Goal: Check status: Check status

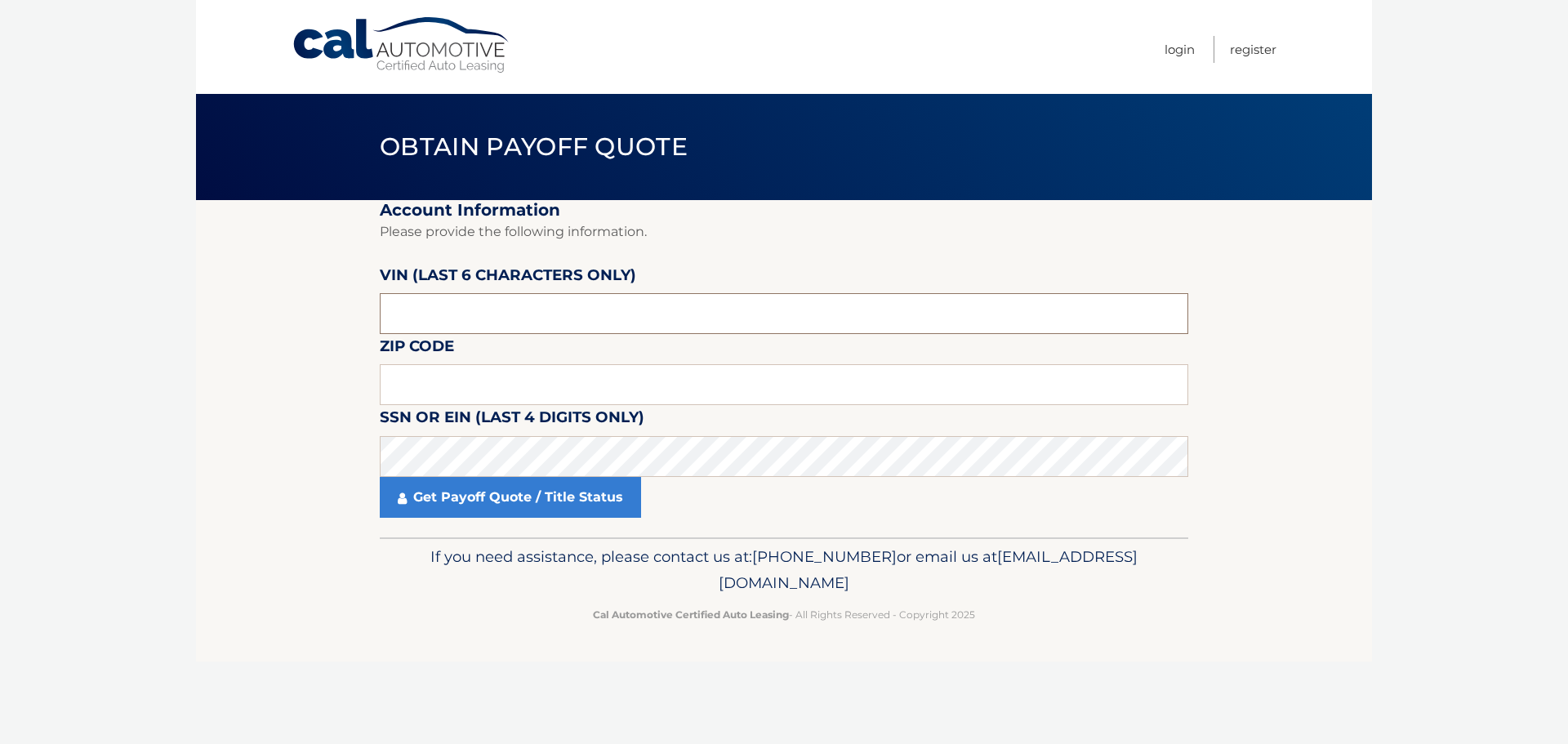
drag, startPoint x: 449, startPoint y: 317, endPoint x: 380, endPoint y: 316, distance: 69.0
click at [380, 316] on input "text" at bounding box center [784, 313] width 808 height 41
paste input "410123"
type input "410123"
click at [517, 385] on input "text" at bounding box center [784, 385] width 808 height 41
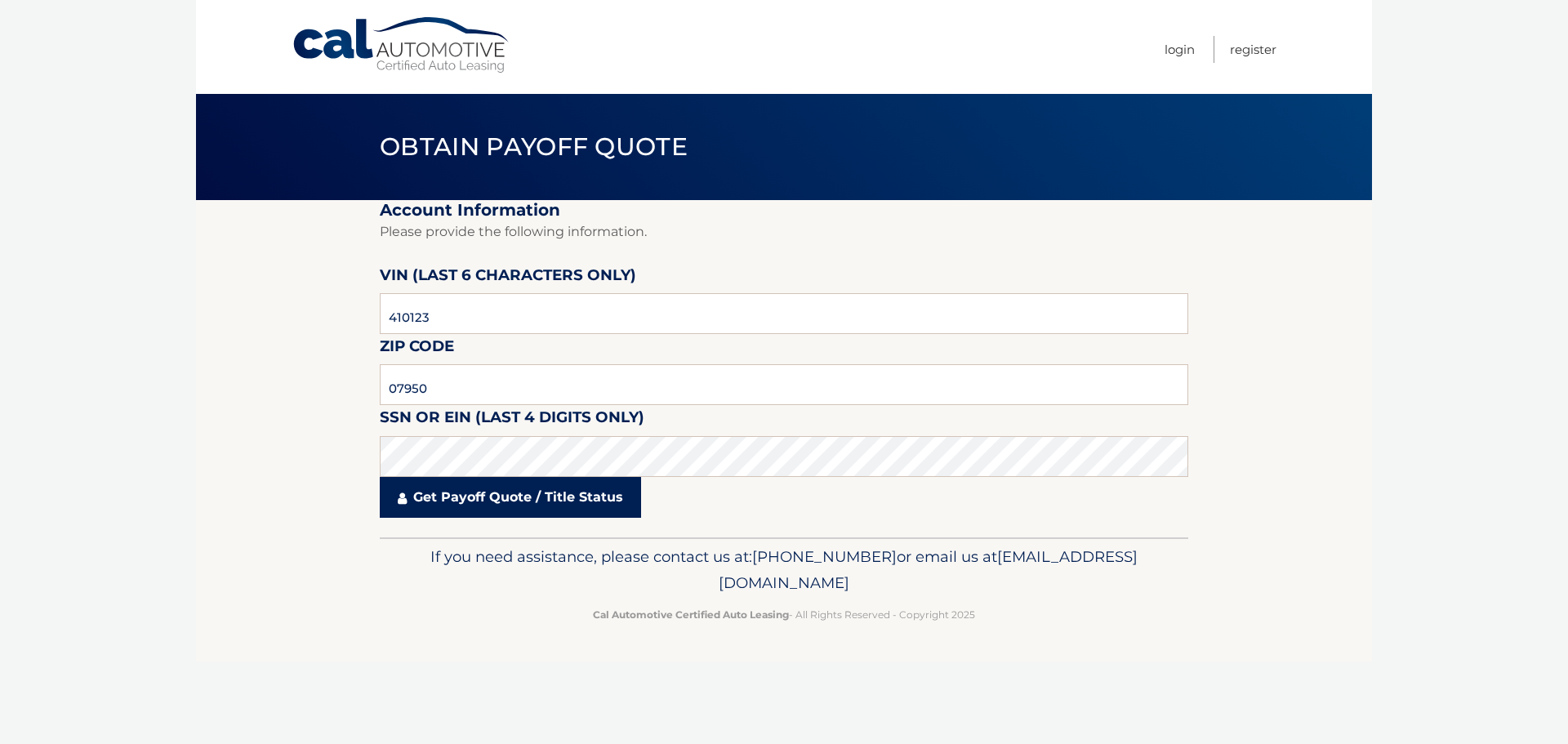
click at [465, 500] on link "Get Payoff Quote / Title Status" at bounding box center [510, 497] width 261 height 41
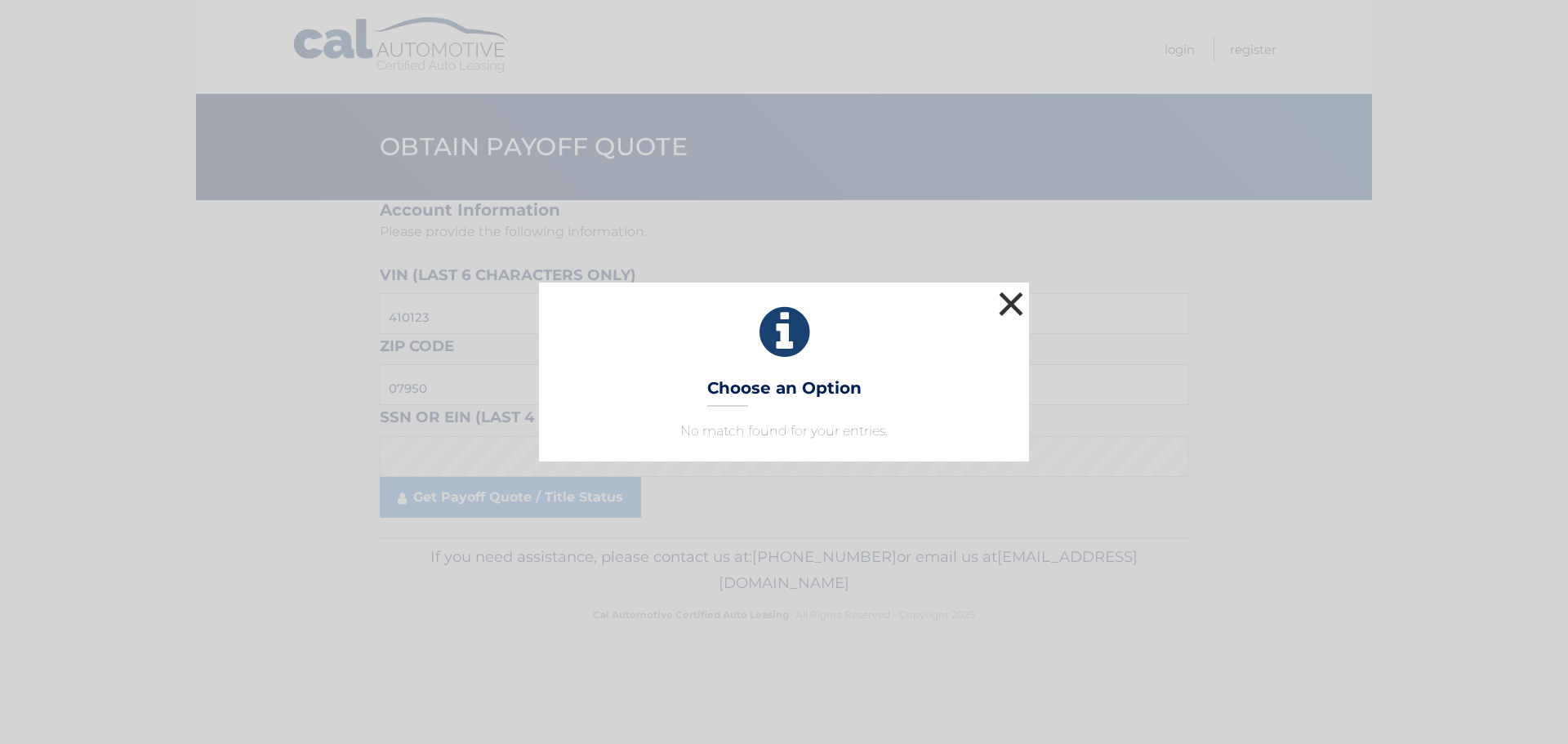
click at [1007, 304] on button "×" at bounding box center [1011, 304] width 33 height 33
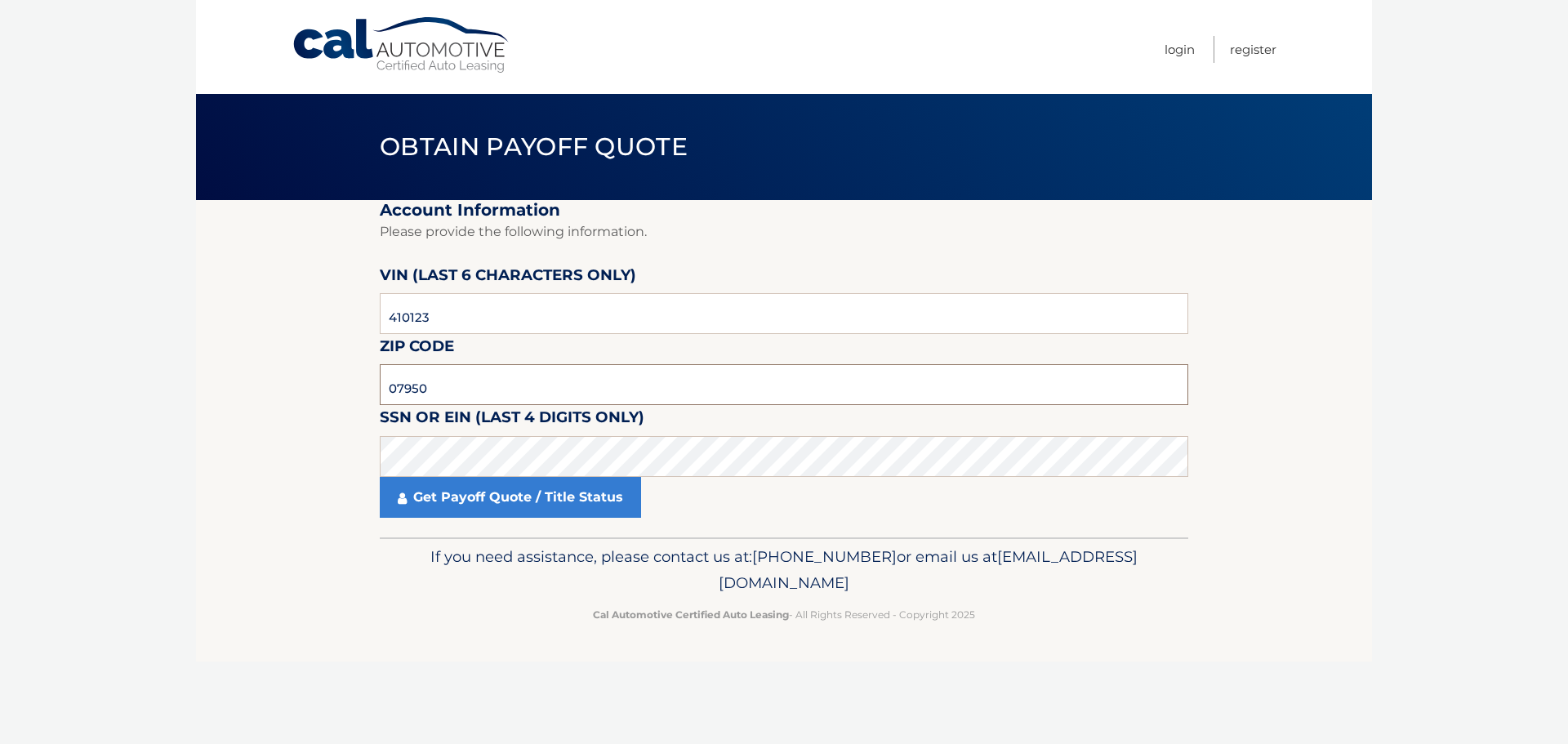
drag, startPoint x: 445, startPoint y: 386, endPoint x: 363, endPoint y: 388, distance: 82.0
click at [363, 388] on section "Account Information Please provide the following information. VIN (last 6 chara…" at bounding box center [783, 368] width 1176 height 337
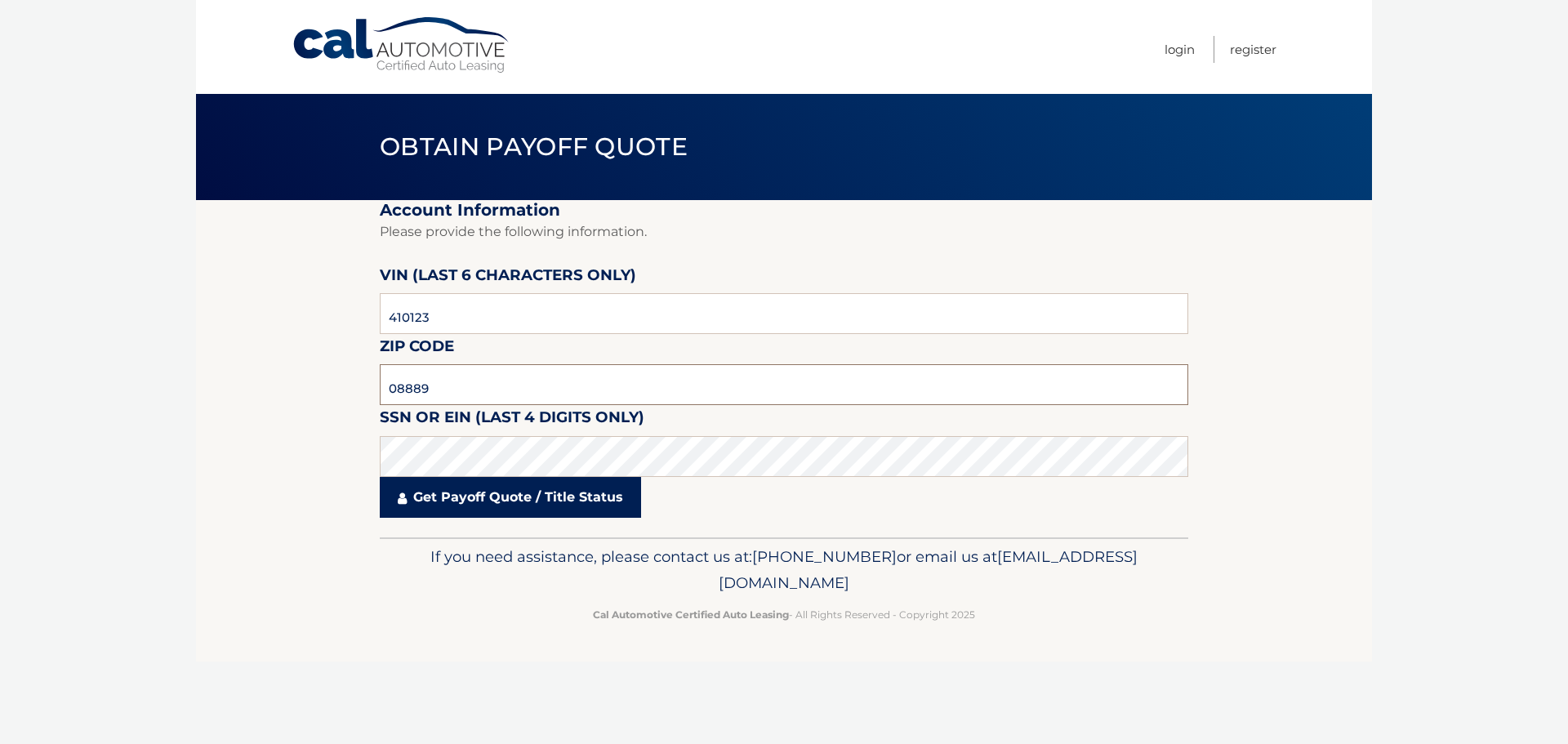
type input "08889"
click at [436, 495] on link "Get Payoff Quote / Title Status" at bounding box center [510, 497] width 261 height 41
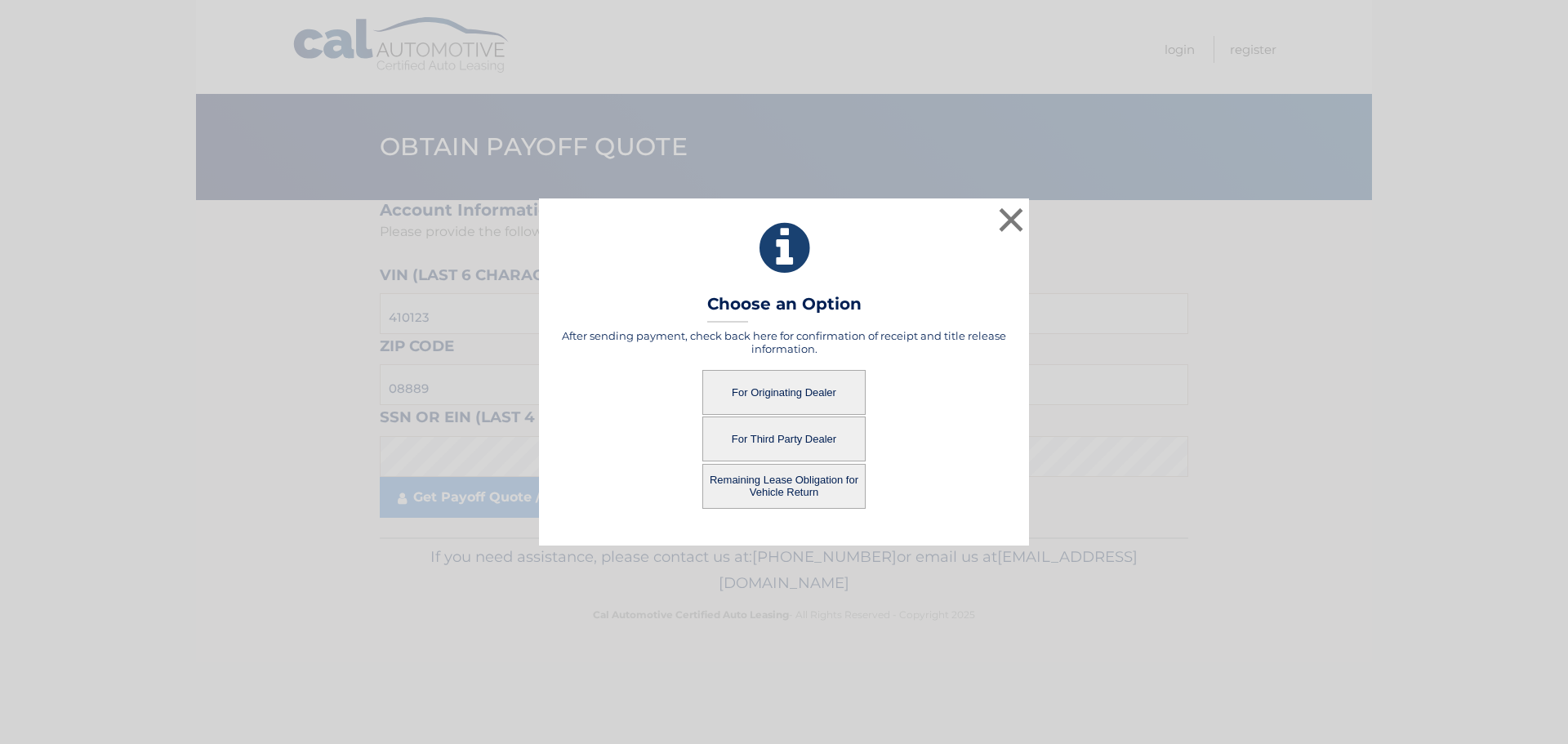
click at [805, 435] on button "For Third Party Dealer" at bounding box center [784, 439] width 164 height 45
click at [818, 438] on button "For Third Party Dealer" at bounding box center [784, 439] width 164 height 45
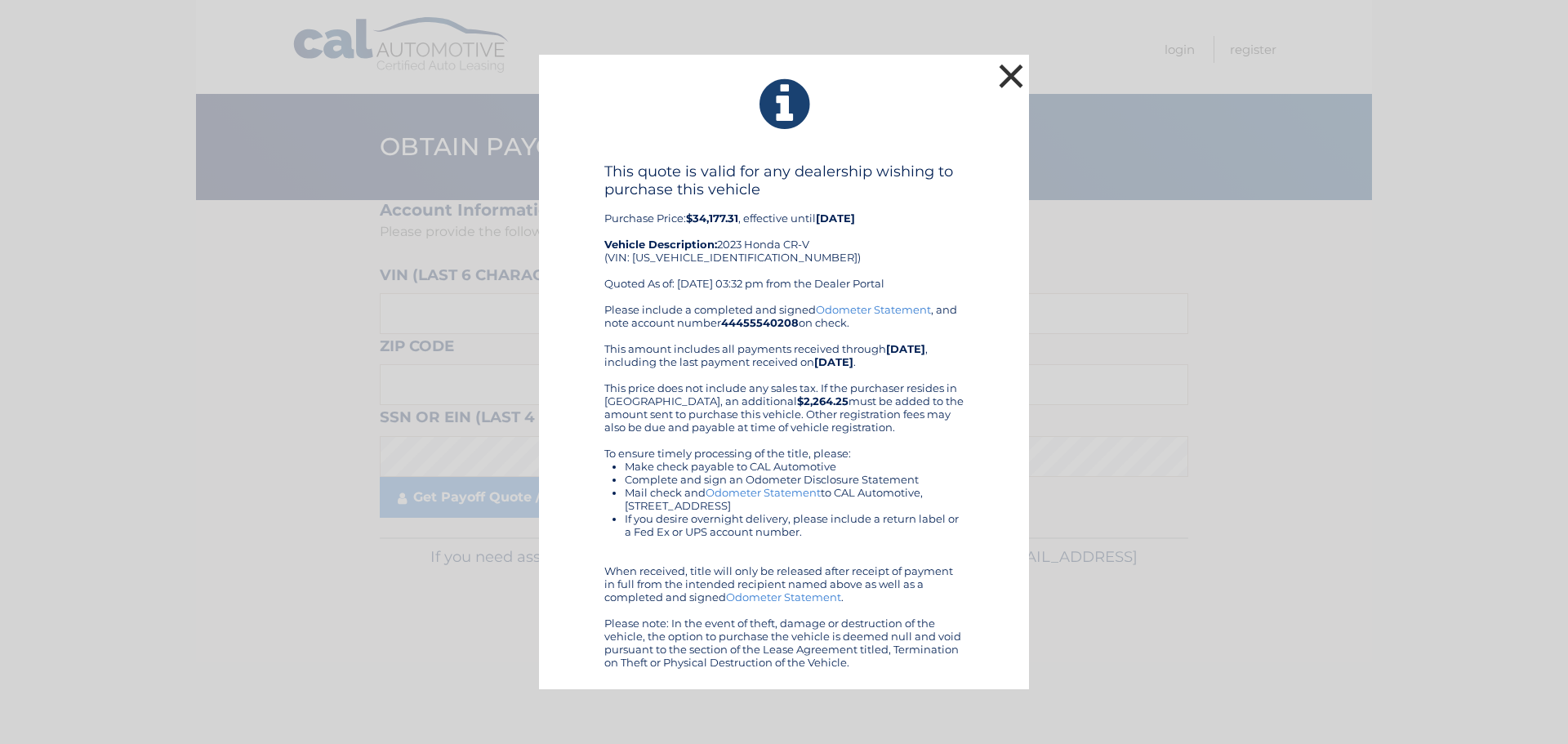
click at [1006, 80] on button "×" at bounding box center [1011, 76] width 33 height 33
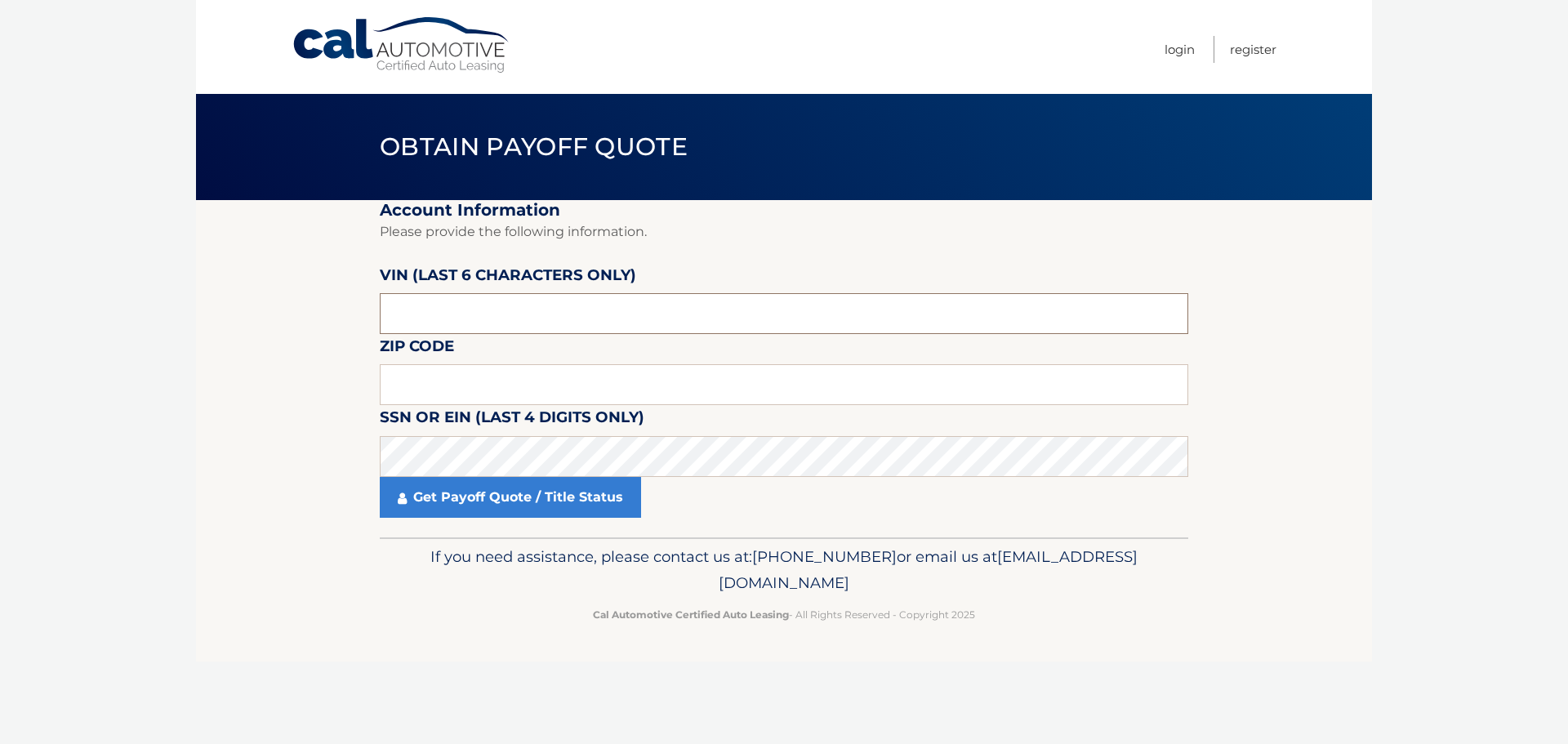
click at [437, 311] on input "text" at bounding box center [784, 313] width 808 height 41
paste input "410123"
type input "410123"
click at [465, 390] on input "text" at bounding box center [784, 385] width 808 height 41
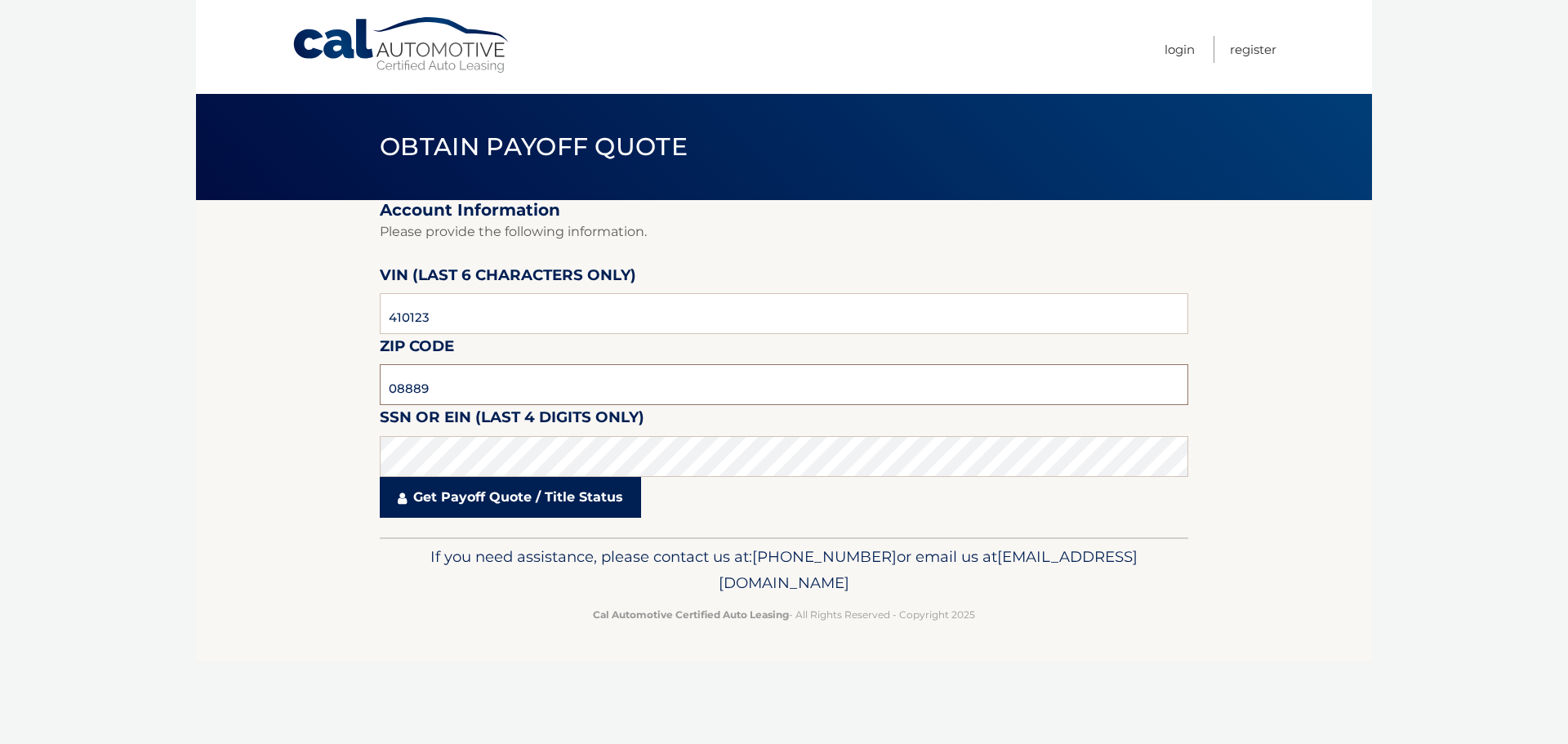
type input "08889"
click at [542, 490] on link "Get Payoff Quote / Title Status" at bounding box center [510, 497] width 261 height 41
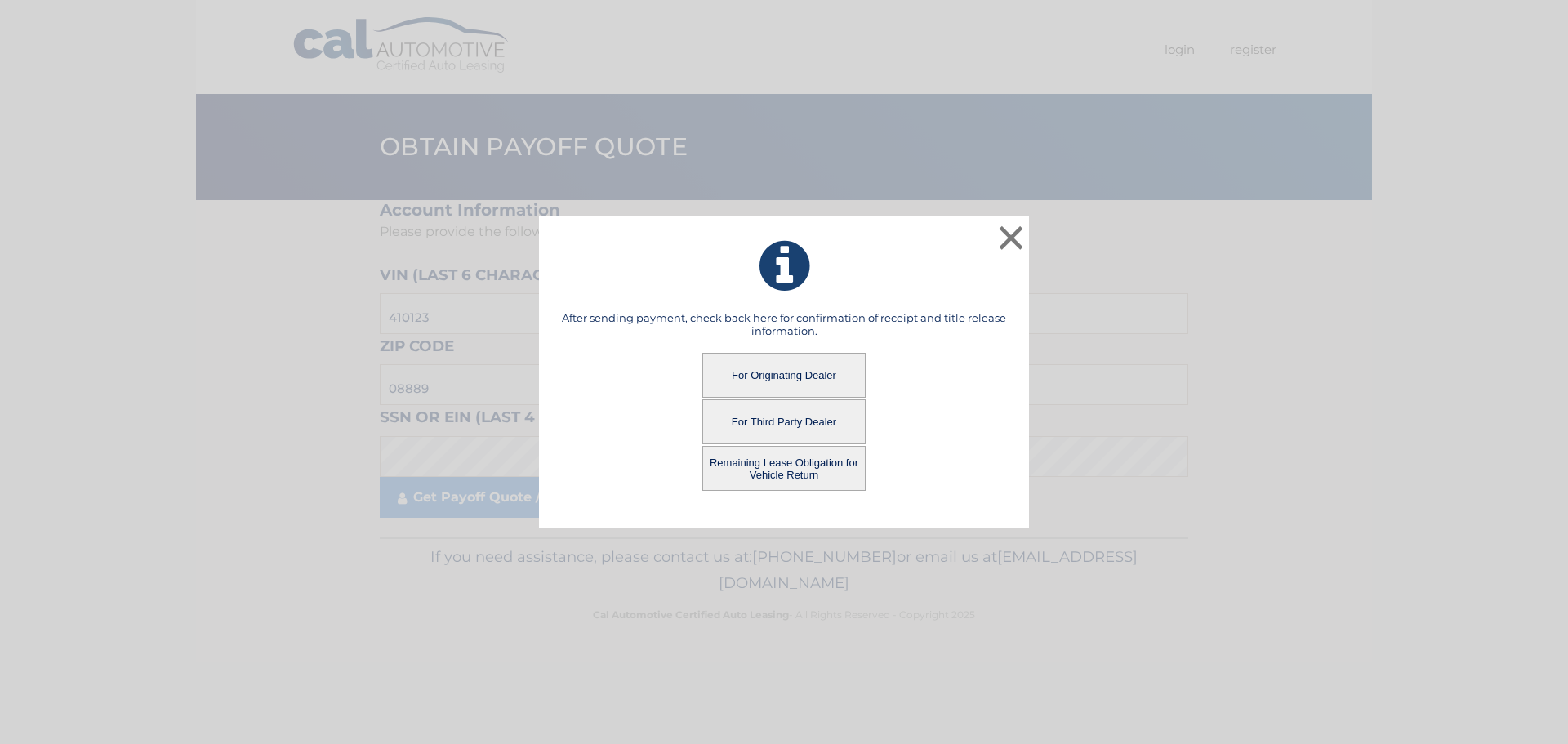
click at [750, 472] on button "Remaining Lease Obligation for Vehicle Return" at bounding box center [784, 468] width 164 height 45
click at [780, 472] on button "Remaining Lease Obligation for Vehicle Return" at bounding box center [784, 468] width 164 height 45
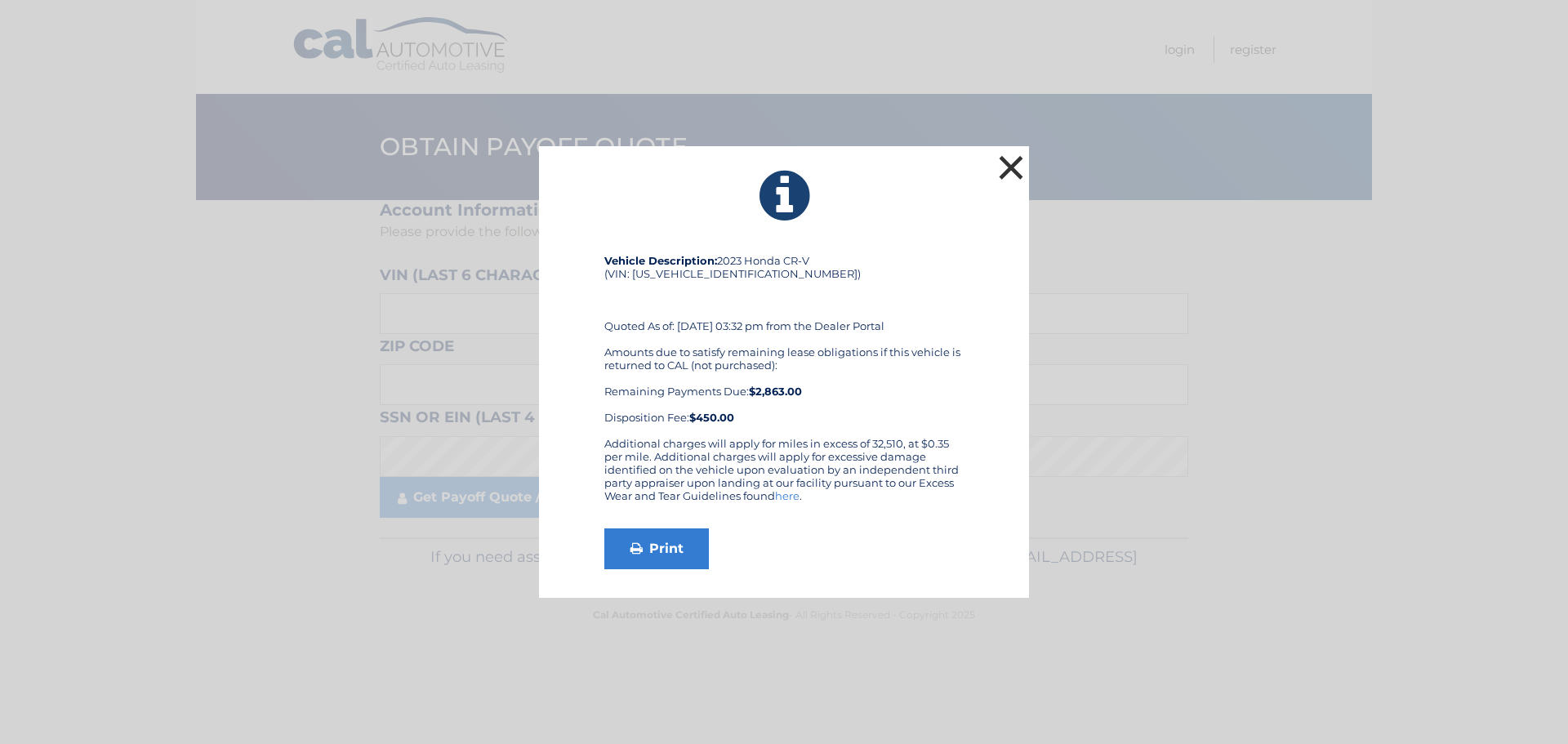
click at [1008, 160] on button "×" at bounding box center [1011, 167] width 33 height 33
